Goal: Information Seeking & Learning: Find specific fact

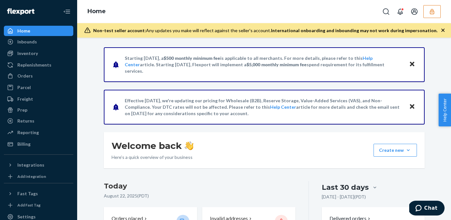
click at [32, 25] on div "Home Inbounds Shipping Plans Problems Inventory Products Replenishments Orders …" at bounding box center [38, 110] width 77 height 220
click at [31, 32] on div "Home" at bounding box center [39, 30] width 68 height 9
click at [27, 43] on div "Inbounds" at bounding box center [27, 42] width 20 height 6
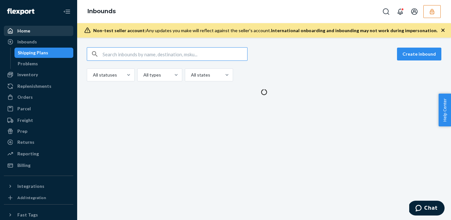
click at [29, 32] on div "Home" at bounding box center [39, 30] width 68 height 9
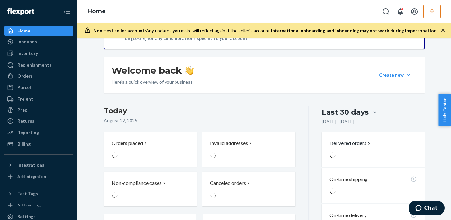
scroll to position [174, 0]
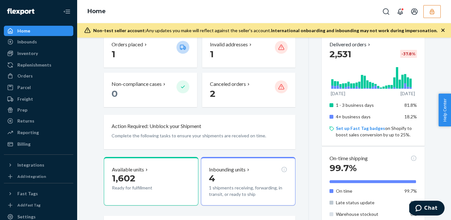
click at [427, 12] on button "button" at bounding box center [432, 11] width 17 height 13
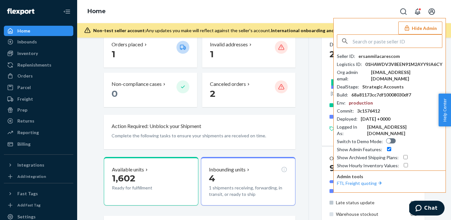
click at [386, 40] on input "text" at bounding box center [397, 41] width 89 height 13
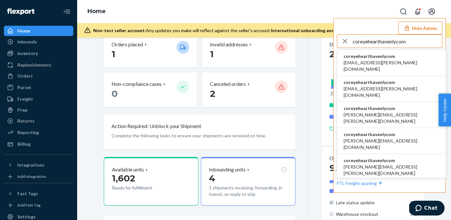
type input "coreyehearthavenlycom"
click at [380, 57] on span "coreyehearthavenlycom" at bounding box center [392, 56] width 96 height 6
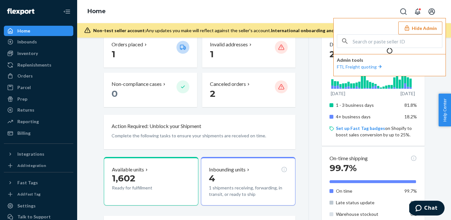
scroll to position [132, 0]
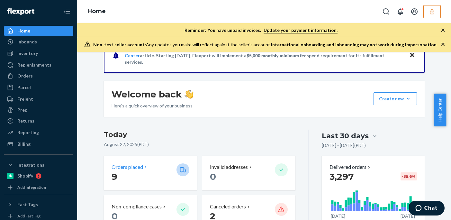
scroll to position [21, 0]
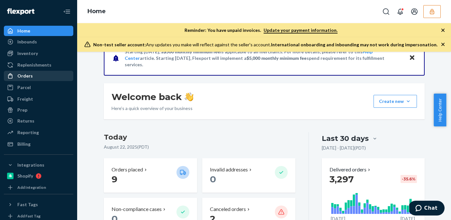
click at [23, 78] on div "Orders" at bounding box center [24, 76] width 15 height 6
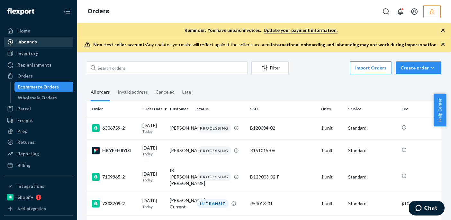
click at [28, 43] on div "Inbounds" at bounding box center [27, 42] width 20 height 6
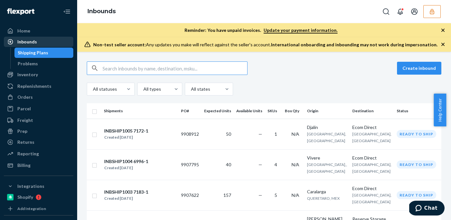
click at [28, 42] on div "Inbounds" at bounding box center [27, 42] width 20 height 6
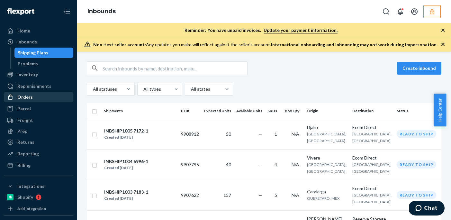
click at [23, 97] on div "Orders" at bounding box center [24, 97] width 15 height 6
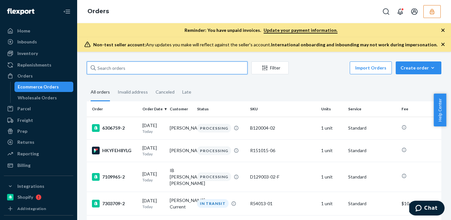
click at [128, 65] on input "text" at bounding box center [167, 67] width 161 height 13
paste input "Alegria Organic Cotton Quilted Shams (Oat / King Set)"
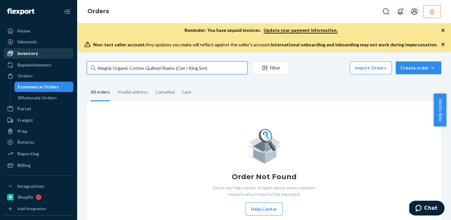
type input "Alegria Organic Cotton Quilted Shams (Oat / King Set)"
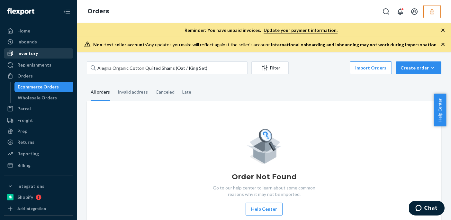
click at [35, 53] on div "Inventory" at bounding box center [27, 53] width 21 height 6
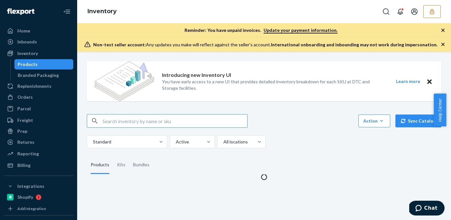
click at [108, 126] on input "text" at bounding box center [175, 121] width 145 height 13
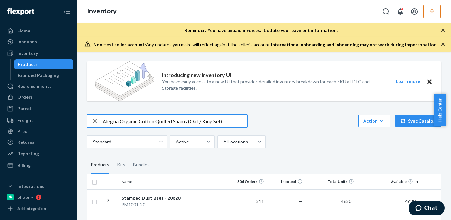
type input "Alegria Organic Cotton Quilted Shams (Oat / King Set)"
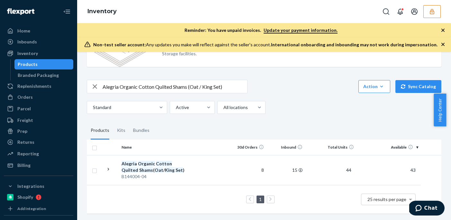
scroll to position [80, 0]
click at [177, 173] on div "B144004-04" at bounding box center [155, 176] width 67 height 6
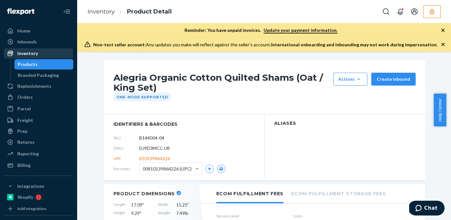
scroll to position [50, 0]
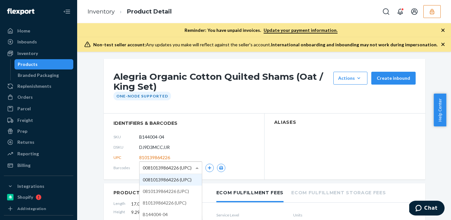
click at [195, 166] on span at bounding box center [198, 168] width 8 height 12
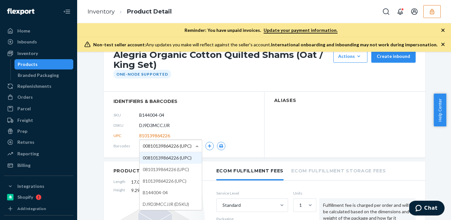
scroll to position [75, 0]
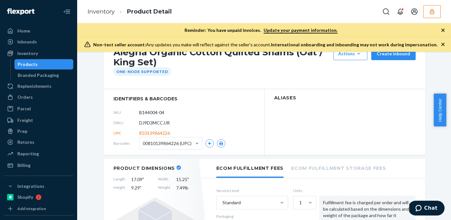
click at [195, 119] on div "DSKU DJ9D3MCCJJR" at bounding box center [184, 123] width 141 height 10
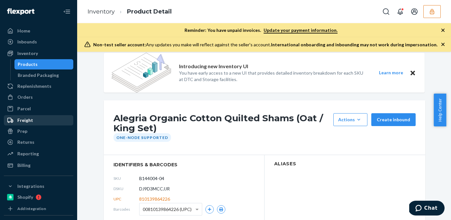
scroll to position [10, 0]
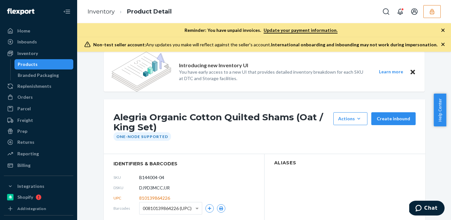
click at [28, 64] on div "Products" at bounding box center [28, 64] width 20 height 6
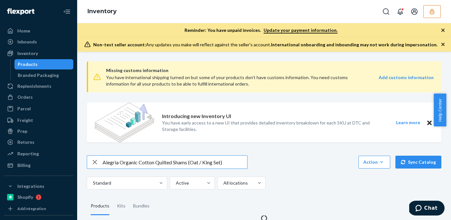
click at [134, 160] on input "Alegria Organic Cotton Quilted Shams (Oat / King Set)" at bounding box center [175, 162] width 145 height 13
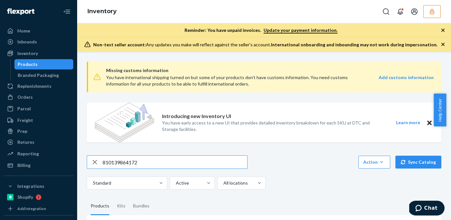
type input "810139864172"
click at [385, 11] on icon "Open Search Box" at bounding box center [386, 12] width 8 height 8
click at [335, 10] on input "Search Input" at bounding box center [338, 11] width 79 height 6
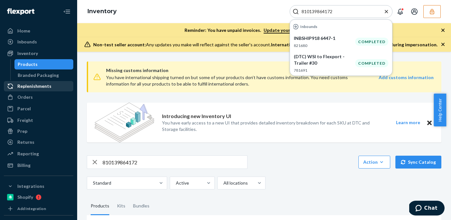
type input "810139864172"
click at [430, 13] on icon "button" at bounding box center [432, 11] width 6 height 6
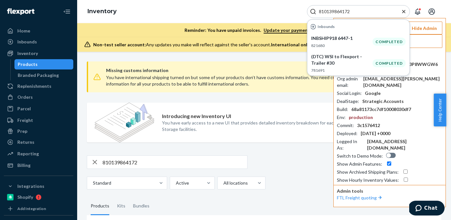
click at [421, 43] on input "text" at bounding box center [397, 41] width 89 height 13
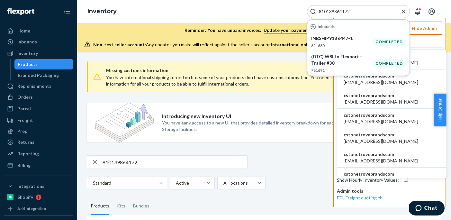
type input "cstonetrovebrandscom"
click at [422, 80] on li "cstonetrovebrandscom [EMAIL_ADDRESS][DOMAIN_NAME]" at bounding box center [391, 79] width 109 height 20
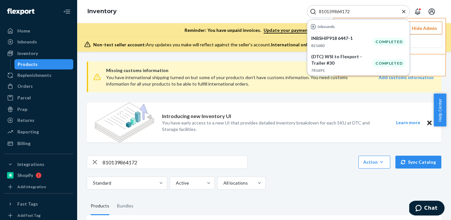
click at [403, 12] on icon "Close Search" at bounding box center [404, 11] width 6 height 6
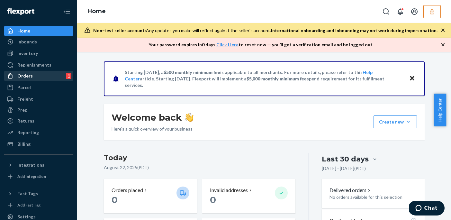
click at [22, 78] on div "Orders" at bounding box center [24, 76] width 15 height 6
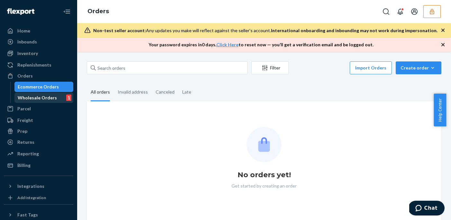
click at [51, 97] on div "Wholesale Orders" at bounding box center [37, 98] width 39 height 6
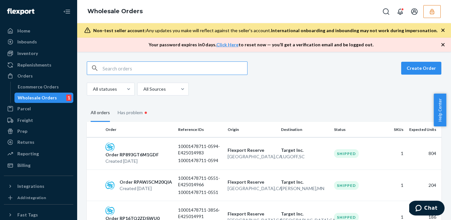
click at [123, 62] on input "text" at bounding box center [175, 68] width 145 height 13
click at [123, 68] on input "text" at bounding box center [175, 68] width 145 height 13
type input "v"
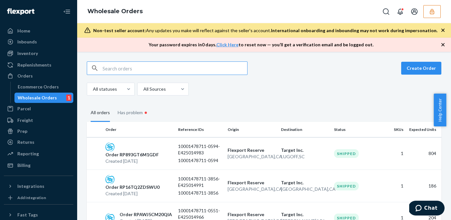
click at [129, 68] on input "text" at bounding box center [175, 68] width 145 height 13
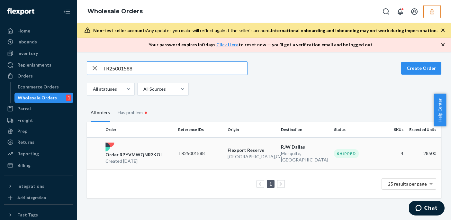
type input "TR25001588"
click at [274, 157] on td "Flexport Reserve San Bernardino , CA" at bounding box center [251, 153] width 53 height 32
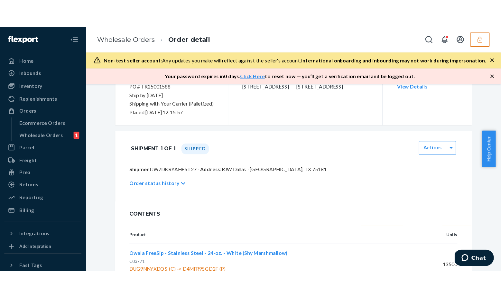
scroll to position [110, 0]
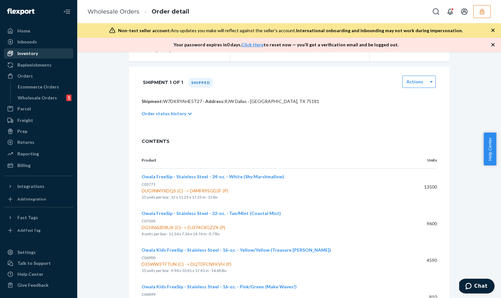
click at [34, 50] on div "Inventory" at bounding box center [39, 53] width 68 height 9
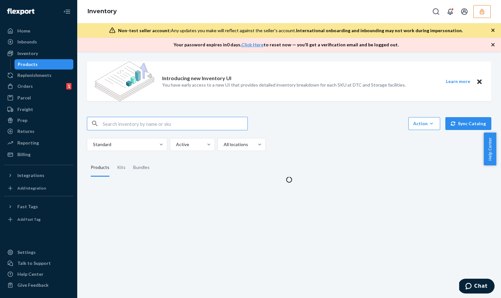
click at [162, 129] on input "text" at bounding box center [175, 123] width 145 height 13
click at [161, 128] on input "text" at bounding box center [175, 123] width 145 height 13
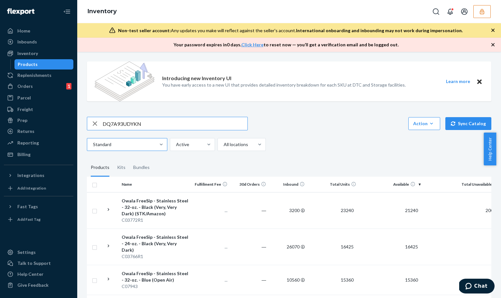
type input "DQ7A93UDYKN"
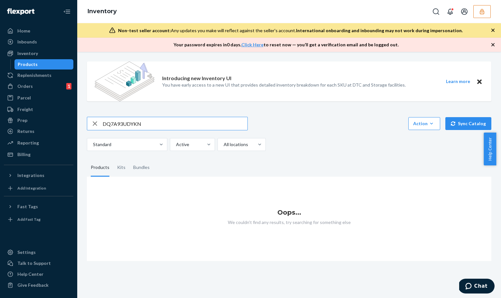
click at [151, 120] on input "DQ7A93UDYKN" at bounding box center [175, 123] width 145 height 13
click at [446, 12] on icon "button" at bounding box center [482, 11] width 6 height 6
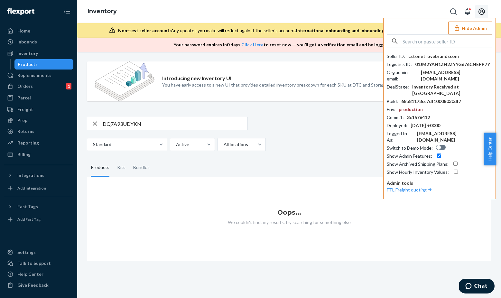
click at [446, 13] on button "Open account menu" at bounding box center [481, 11] width 13 height 13
click at [217, 11] on div "Inventory Settings Log out Hide Admin Seller ID : cstonetrovebrandscom Logistic…" at bounding box center [289, 11] width 424 height 23
click at [446, 30] on button "Hide Admin" at bounding box center [470, 28] width 44 height 13
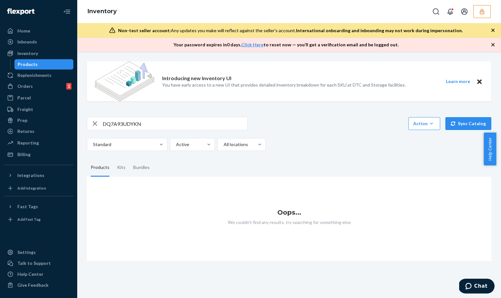
click at [446, 12] on icon "button" at bounding box center [482, 11] width 6 height 6
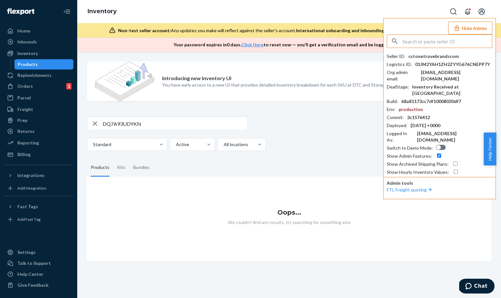
click at [434, 42] on input "text" at bounding box center [446, 41] width 89 height 13
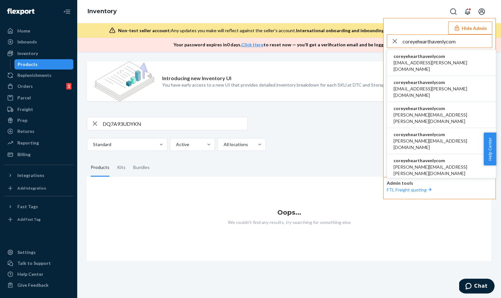
type input "coreyehearthavenlycom"
click at [426, 57] on span "coreyehearthavenlycom" at bounding box center [441, 56] width 96 height 6
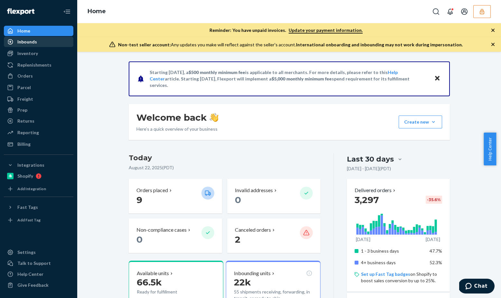
click at [35, 42] on div "Inbounds" at bounding box center [27, 42] width 20 height 6
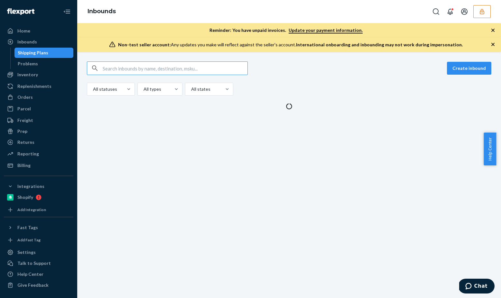
click at [124, 68] on input "text" at bounding box center [175, 68] width 145 height 13
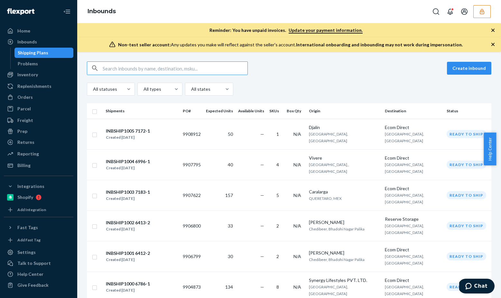
type input "DQ7A93UDYKN"
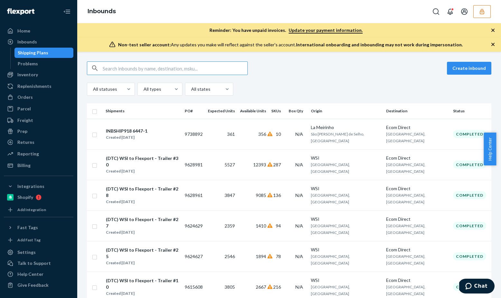
click at [130, 67] on input "text" at bounding box center [175, 68] width 145 height 13
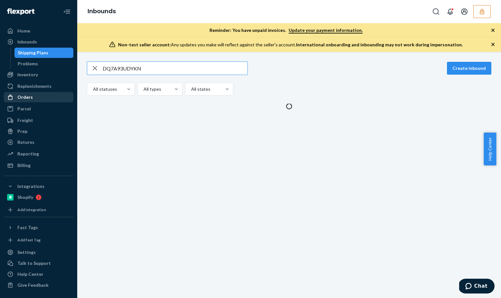
type input "DQ7A93UDYKN"
click at [38, 95] on div "Orders" at bounding box center [39, 97] width 68 height 9
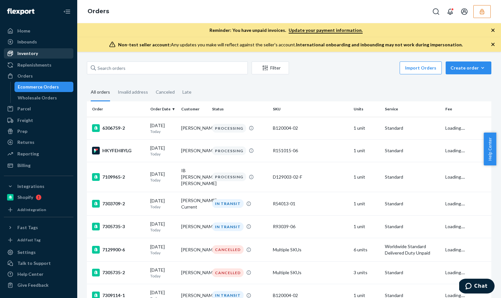
click at [37, 54] on div "Inventory" at bounding box center [27, 53] width 21 height 6
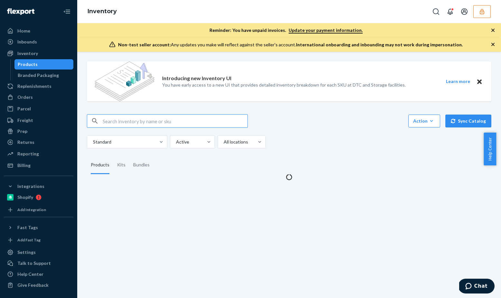
click at [111, 127] on div "Action Create product Create kit or bundle Bulk create products Bulk update pro…" at bounding box center [289, 131] width 404 height 34
click at [112, 125] on input "text" at bounding box center [175, 121] width 145 height 13
paste input "DQ7A93UDYKN"
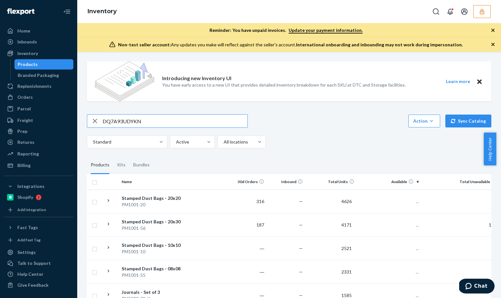
type input "DQ7A93UDYKN"
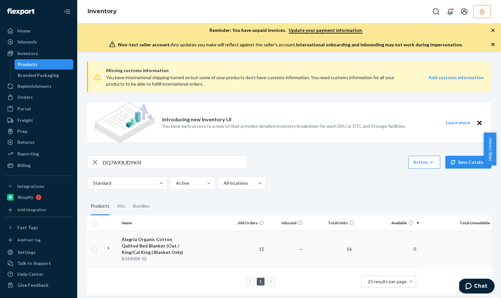
click at [166, 256] on div "B144004-02" at bounding box center [155, 258] width 67 height 6
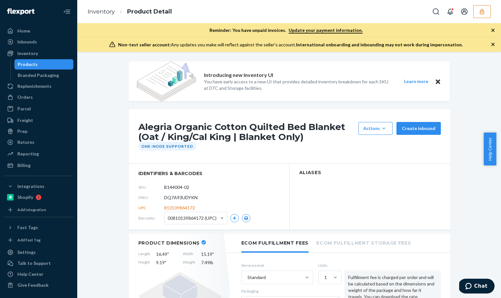
click at [278, 145] on div "One-Node Supported" at bounding box center [289, 146] width 306 height 9
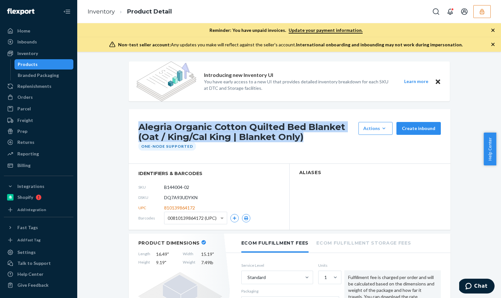
drag, startPoint x: 304, startPoint y: 136, endPoint x: 136, endPoint y: 127, distance: 168.2
click at [138, 127] on h1 "Alegria Organic Cotton Quilted Bed Blanket (Oat / King/Cal King | Blanket Only)" at bounding box center [246, 132] width 217 height 20
copy h1 "Alegria Organic Cotton Quilted Bed Blanket (Oat / King/Cal King | Blanket Only)"
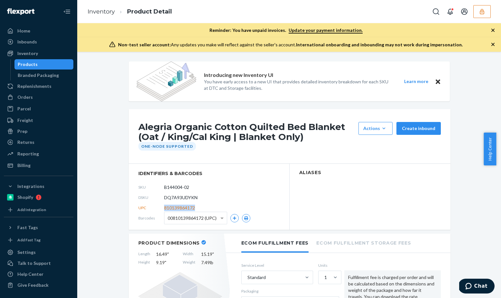
drag, startPoint x: 193, startPoint y: 208, endPoint x: 161, endPoint y: 210, distance: 32.9
click at [161, 210] on div "UPC 810139864172" at bounding box center [208, 208] width 141 height 10
copy div "810139864172"
click at [44, 60] on div "Products" at bounding box center [44, 64] width 58 height 9
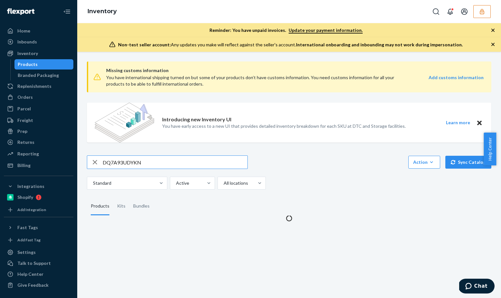
click at [145, 167] on input "DQ7A93UDYKN" at bounding box center [175, 162] width 145 height 13
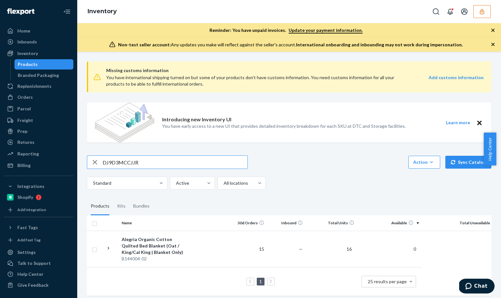
type input "DJ9D3MCCJJR"
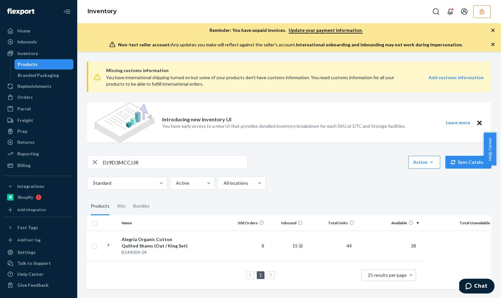
click at [209, 245] on td at bounding box center [209, 246] width 37 height 30
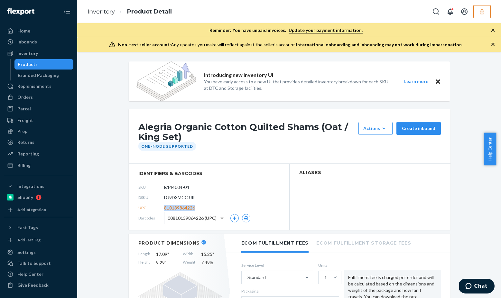
drag, startPoint x: 193, startPoint y: 208, endPoint x: 161, endPoint y: 207, distance: 31.9
click at [161, 207] on div "UPC 810139864226" at bounding box center [208, 208] width 141 height 10
copy div "810139864226"
